Goal: Task Accomplishment & Management: Complete application form

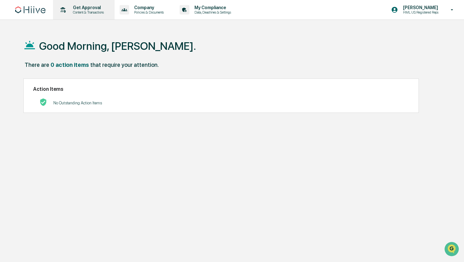
click at [97, 12] on p "Content & Transactions" at bounding box center [87, 12] width 39 height 4
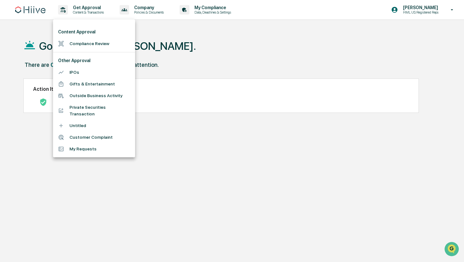
click at [83, 109] on li "Private Securities Transaction" at bounding box center [94, 111] width 82 height 18
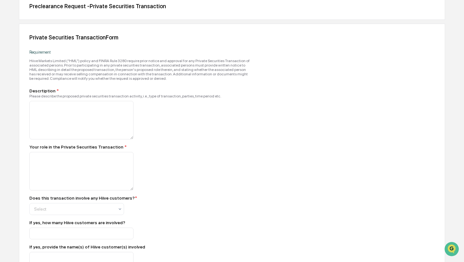
scroll to position [77, 0]
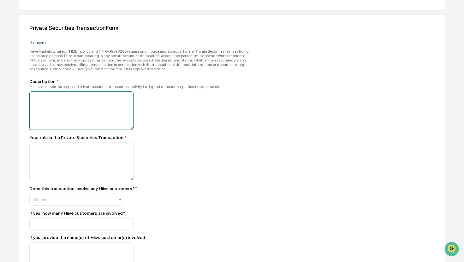
click at [102, 105] on textarea at bounding box center [81, 111] width 104 height 39
type textarea "**********"
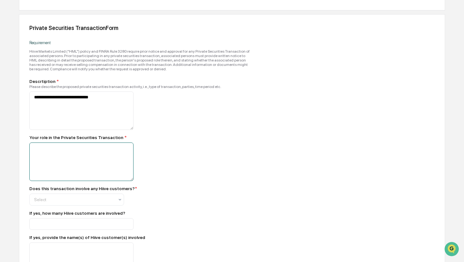
click at [57, 130] on textarea at bounding box center [81, 111] width 104 height 39
type textarea "**********"
click at [57, 201] on div "Select" at bounding box center [74, 199] width 87 height 9
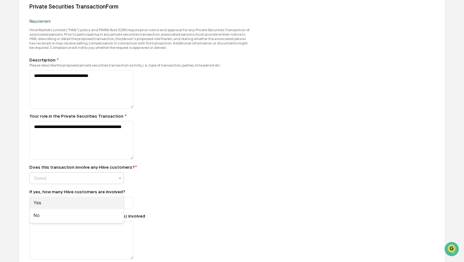
scroll to position [104, 0]
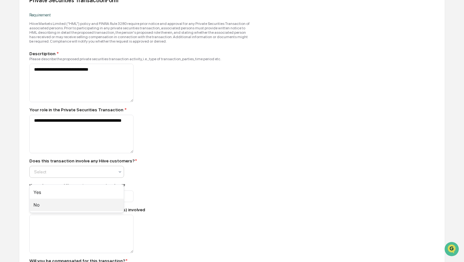
click at [57, 204] on div "No" at bounding box center [77, 205] width 94 height 13
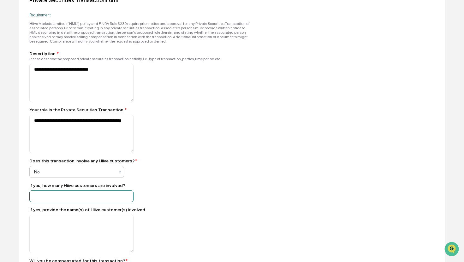
click at [85, 201] on input "number" at bounding box center [81, 197] width 104 height 12
type input "*"
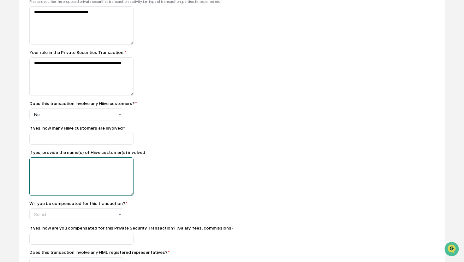
scroll to position [169, 0]
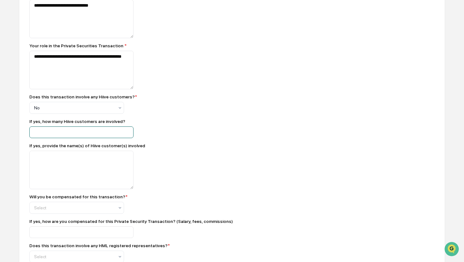
click at [103, 138] on input "*" at bounding box center [81, 133] width 104 height 12
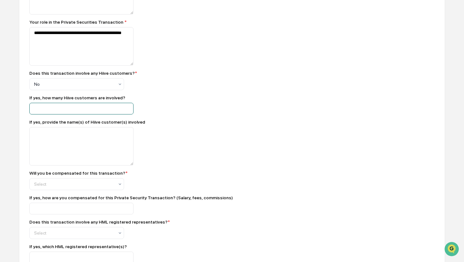
scroll to position [203, 0]
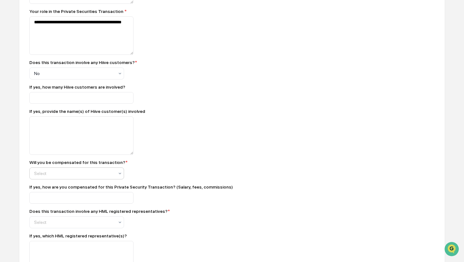
click at [97, 80] on div "Select" at bounding box center [76, 74] width 95 height 12
click at [81, 207] on div "No" at bounding box center [77, 207] width 94 height 13
click at [81, 104] on input at bounding box center [81, 98] width 104 height 12
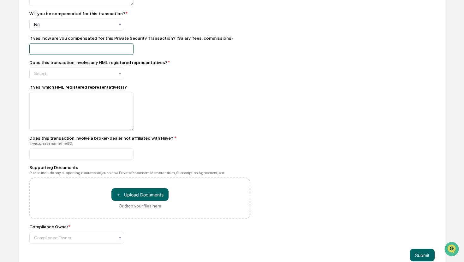
scroll to position [370, 0]
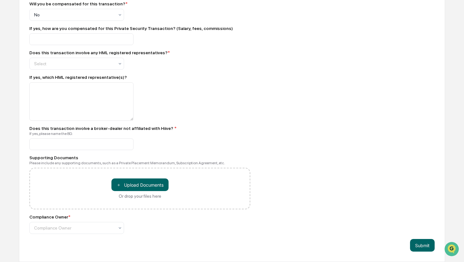
click at [103, 128] on div "Does this transaction involve a broker-dealer not affiliated with Hiive? *" at bounding box center [139, 128] width 221 height 5
type input "**********"
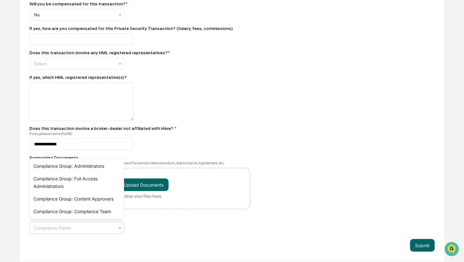
click at [97, 231] on div at bounding box center [74, 228] width 80 height 6
click at [152, 233] on div "Compliance Owner * Compliance Group: Administrators, 1 of 4. 4 results availabl…" at bounding box center [139, 225] width 221 height 20
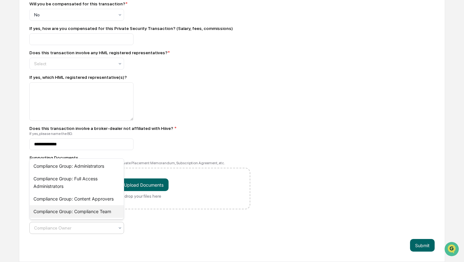
click at [102, 212] on div "Compliance Group: Compliance Team" at bounding box center [77, 212] width 94 height 13
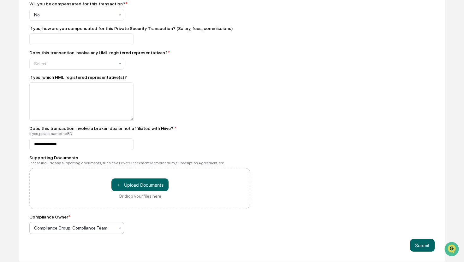
click at [148, 225] on div "Compliance Owner * option Compliance Group: Compliance Team, selected. Complian…" at bounding box center [139, 225] width 221 height 20
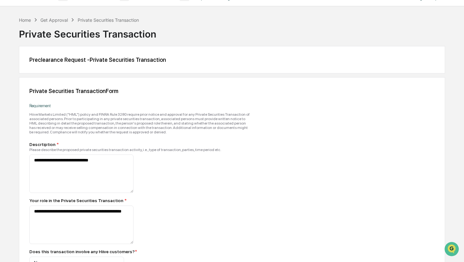
scroll to position [383, 0]
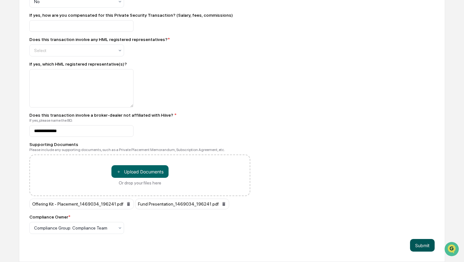
click at [421, 250] on button "Submit" at bounding box center [422, 245] width 25 height 13
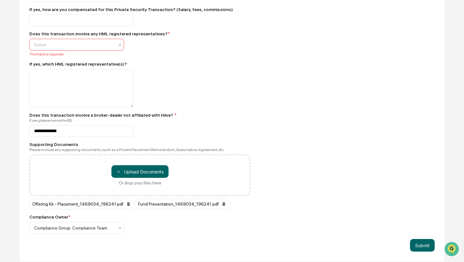
click at [111, 48] on div at bounding box center [74, 45] width 80 height 6
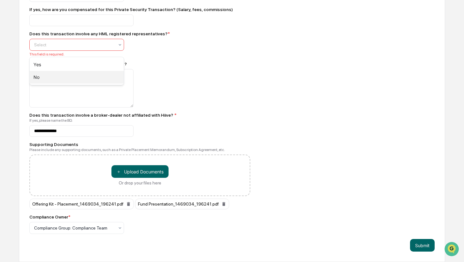
click at [87, 77] on div "No" at bounding box center [77, 77] width 94 height 13
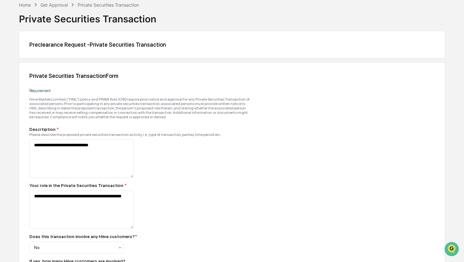
scroll to position [0, 0]
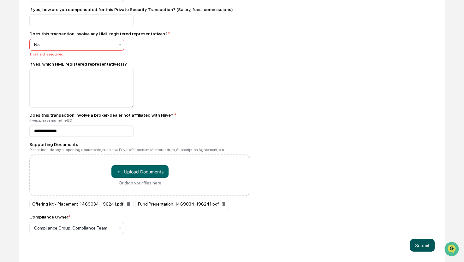
click at [426, 248] on button "Submit" at bounding box center [422, 245] width 25 height 13
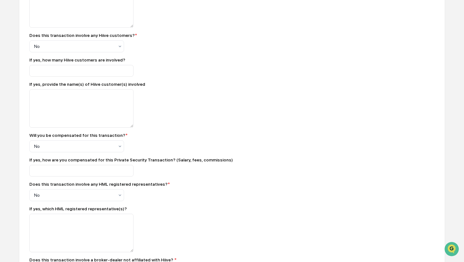
scroll to position [383, 0]
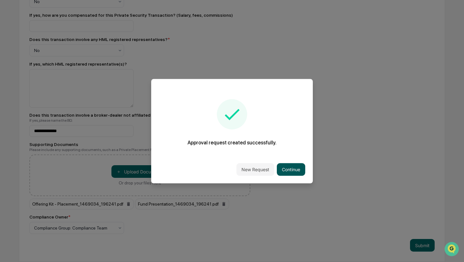
click at [287, 172] on button "Continue" at bounding box center [291, 169] width 28 height 13
